Goal: Information Seeking & Learning: Learn about a topic

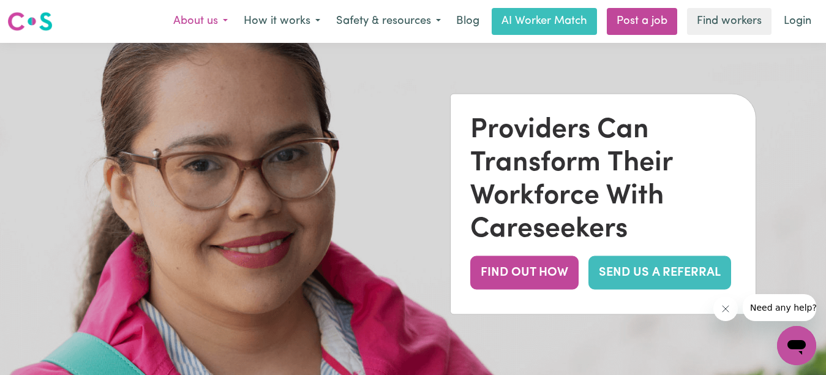
click at [198, 20] on button "About us" at bounding box center [200, 22] width 70 height 26
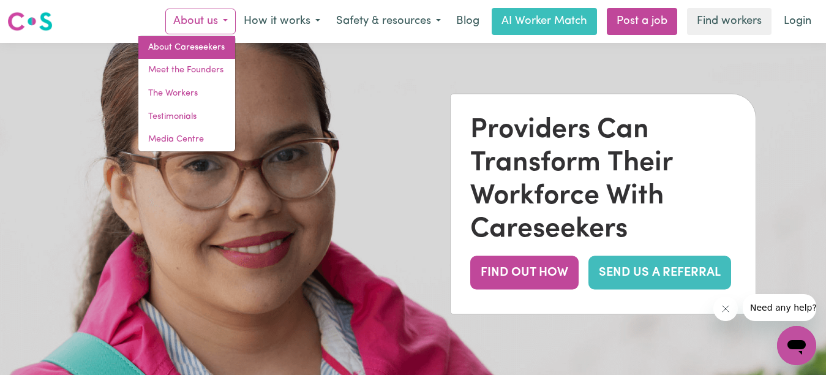
click at [200, 46] on link "About Careseekers" at bounding box center [186, 47] width 97 height 23
